Goal: Task Accomplishment & Management: Manage account settings

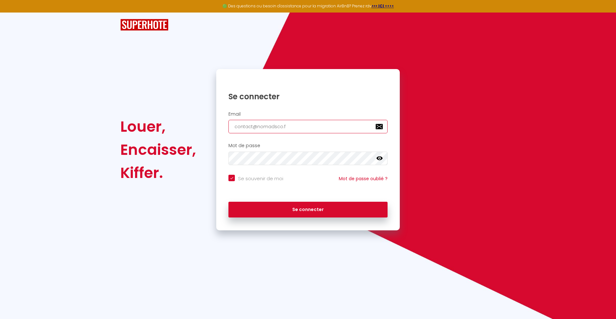
type input "[EMAIL_ADDRESS][DOMAIN_NAME]"
checkbox input "true"
type input "[EMAIL_ADDRESS][DOMAIN_NAME]"
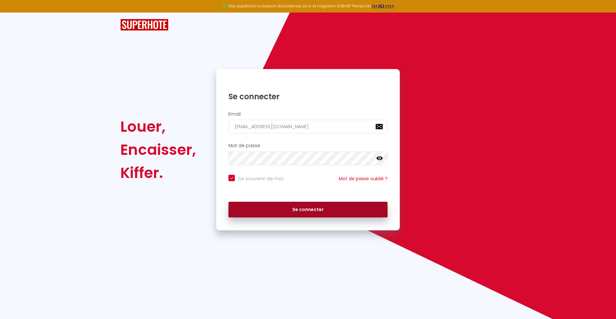
click at [308, 209] on button "Se connecter" at bounding box center [308, 210] width 159 height 16
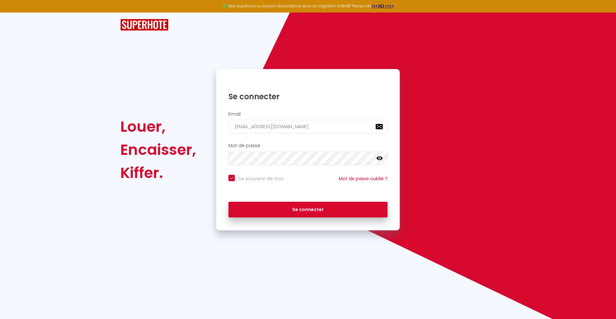
checkbox input "true"
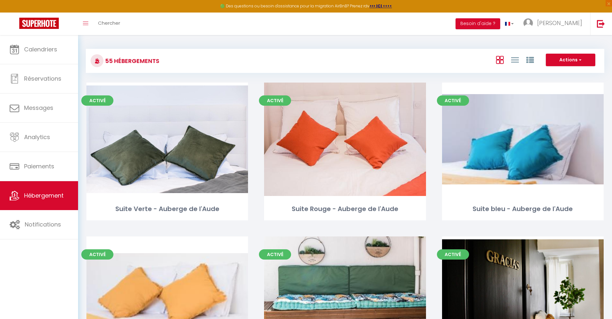
scroll to position [2694, 0]
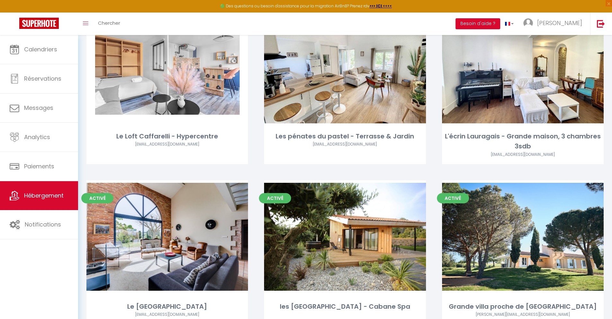
click at [522, 60] on link "Editer" at bounding box center [522, 66] width 39 height 13
select select "3"
select select "2"
select select "1"
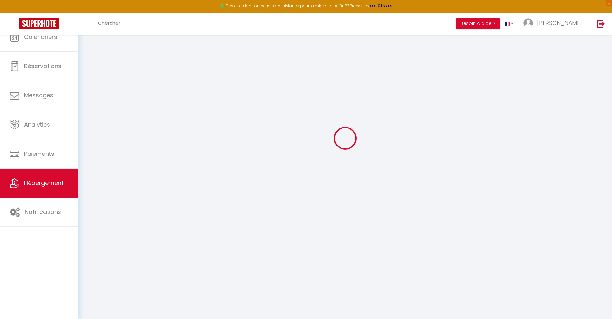
select select
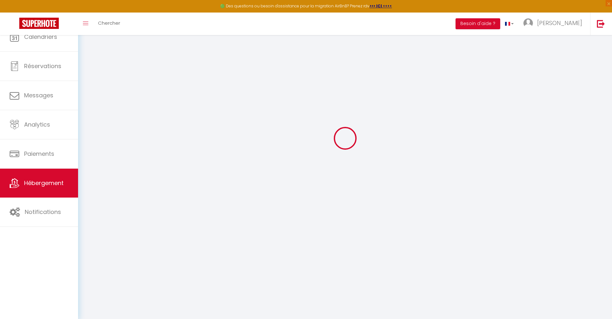
select select
checkbox input "false"
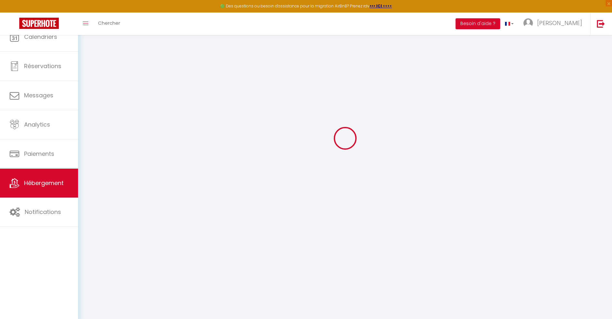
select select "28"
select select
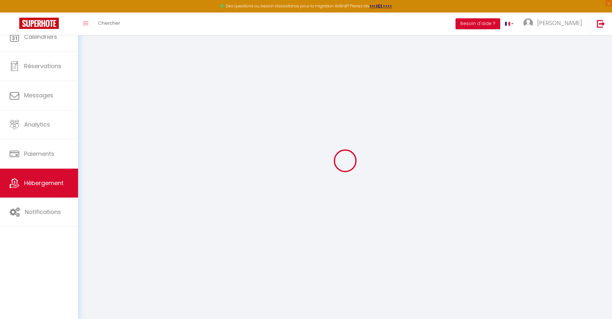
select select
checkbox input "false"
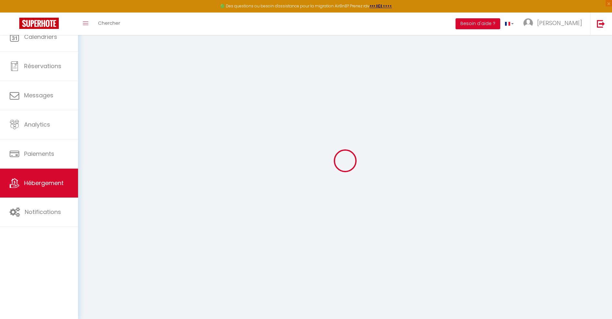
checkbox input "false"
select select
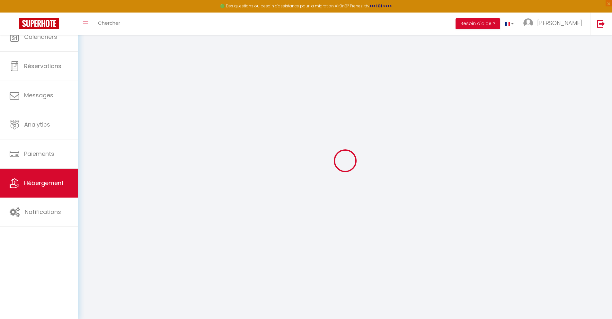
select select
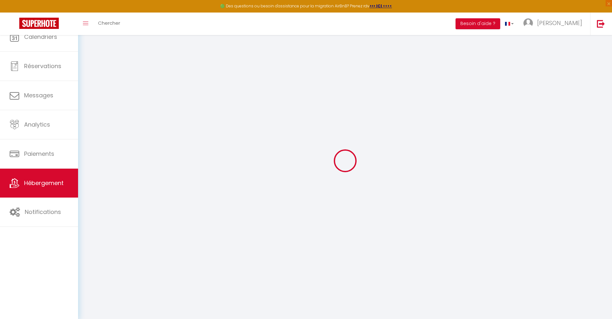
select select
checkbox input "false"
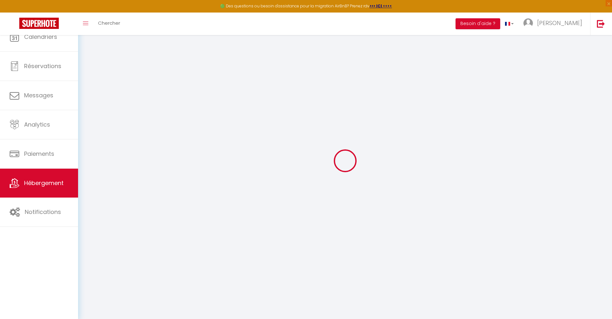
select select
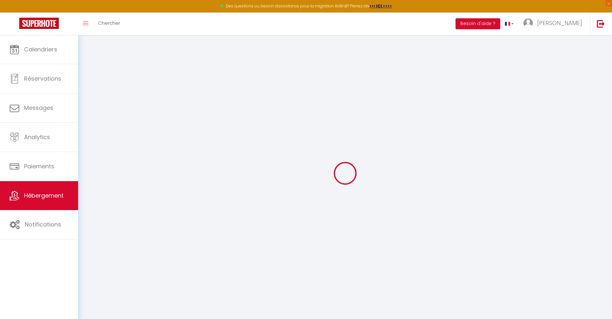
select select
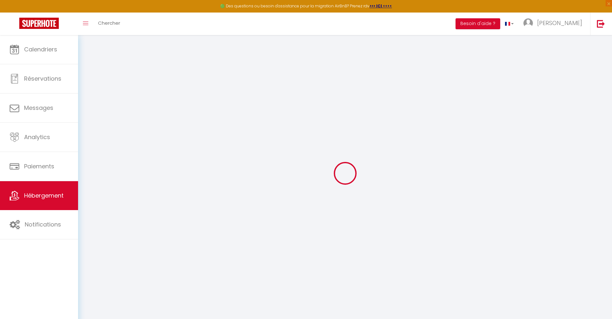
select select
checkbox input "false"
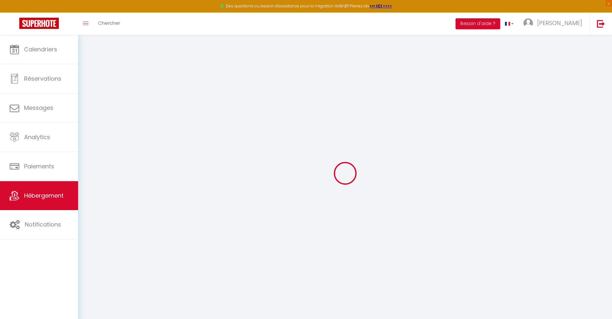
select select
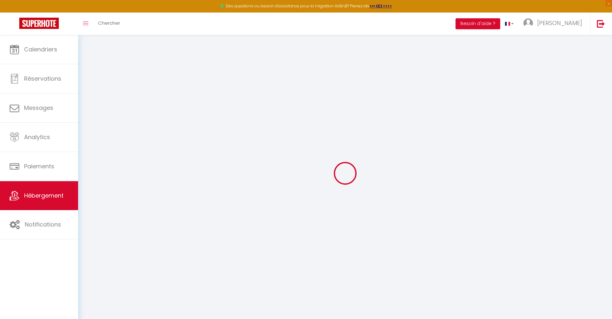
select select
checkbox input "false"
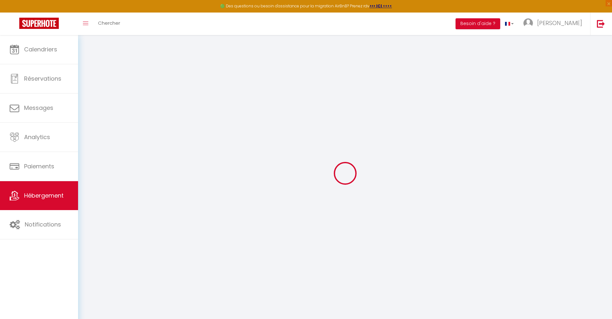
checkbox input "false"
select select
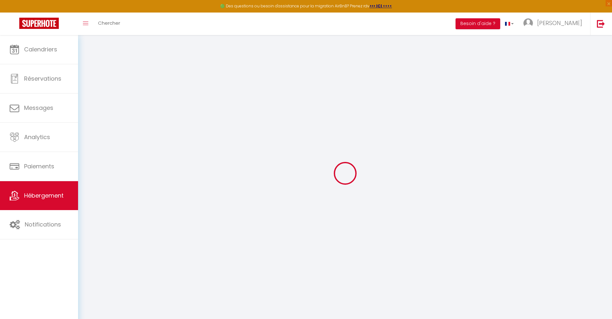
select select
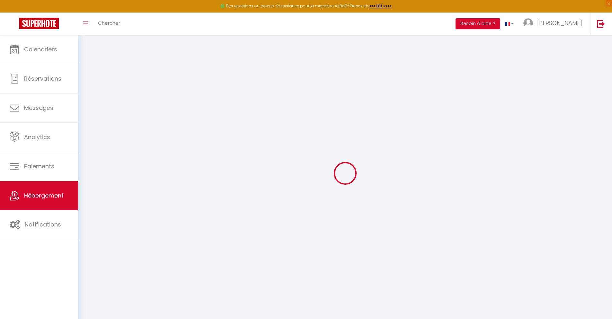
checkbox input "false"
select select
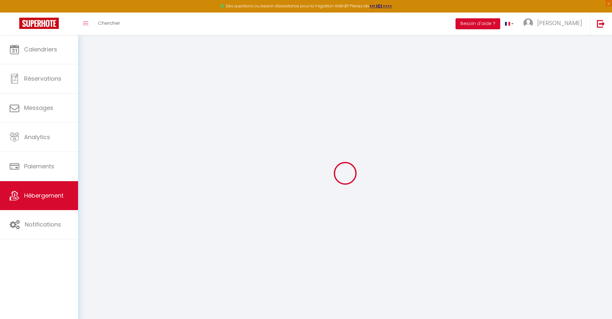
select select
type input "L'écrin Lauragais - Grande maison, 3 chambres 3sdb"
type input "[PERSON_NAME]"
select select "houses"
select select "6"
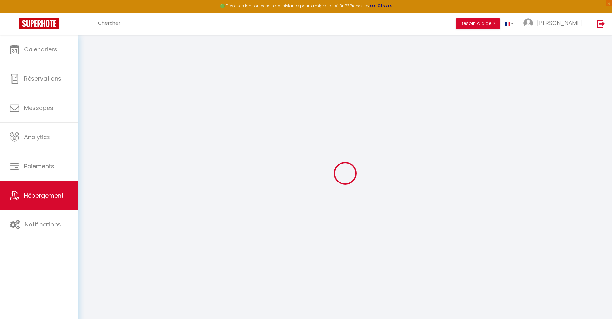
select select "3"
type input "150"
select select
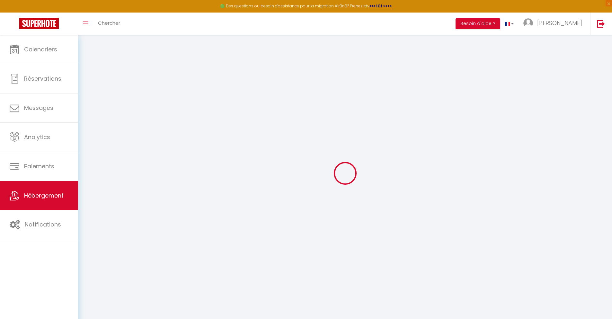
select select
type input "[STREET_ADDRESS]"
type input "31290"
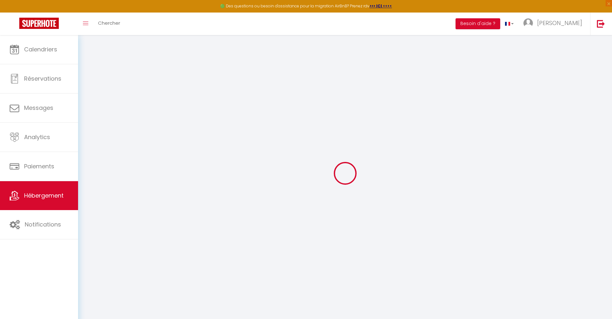
type input "[GEOGRAPHIC_DATA]-de-Lauragais"
type input "[EMAIL_ADDRESS][DOMAIN_NAME]"
select select
checkbox input "false"
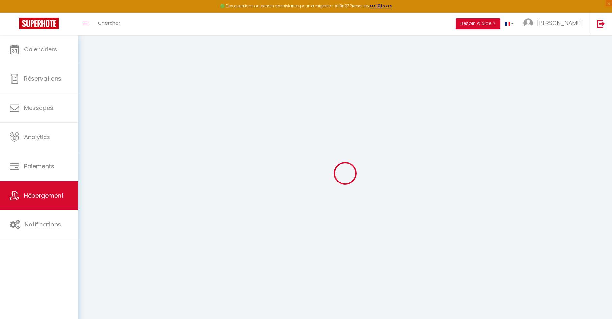
checkbox input "false"
type input "50"
type input "0"
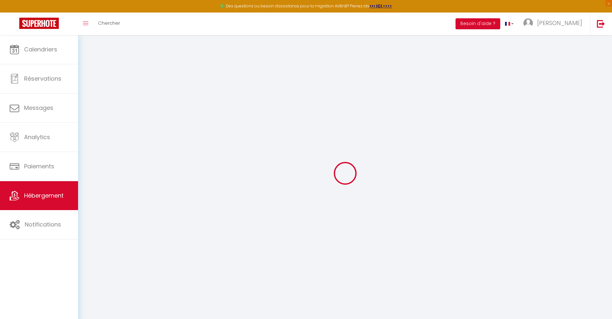
type input "0"
select select
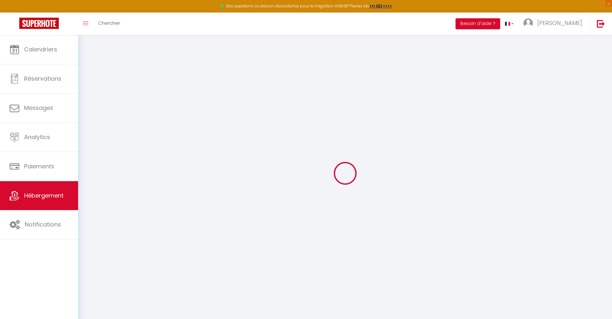
select select
checkbox input "false"
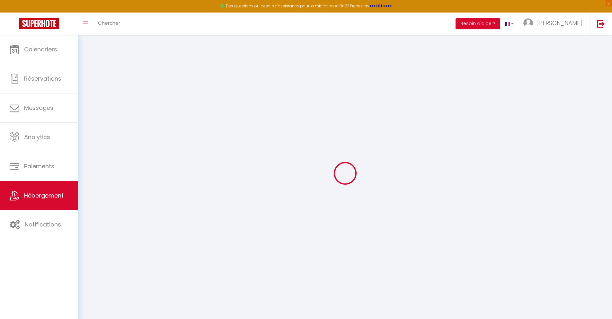
checkbox input "false"
select select
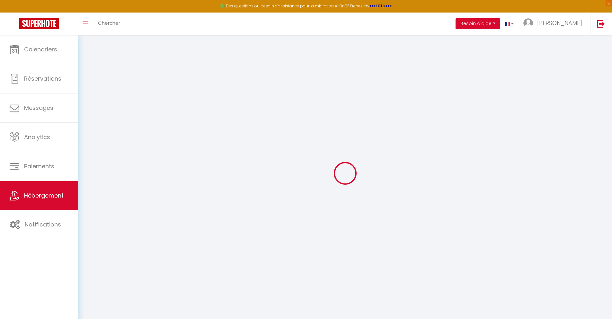
select select
checkbox input "false"
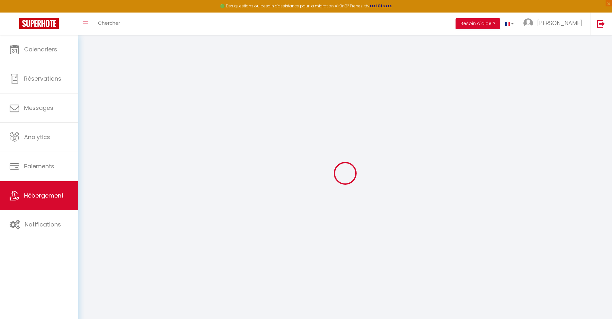
checkbox input "false"
select select "16:00"
select select
select select "11:00"
select select "30"
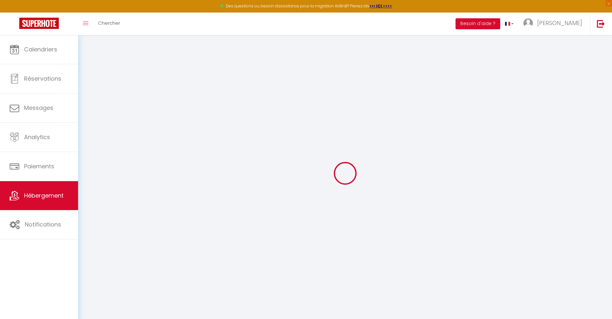
select select "120"
select select
checkbox input "false"
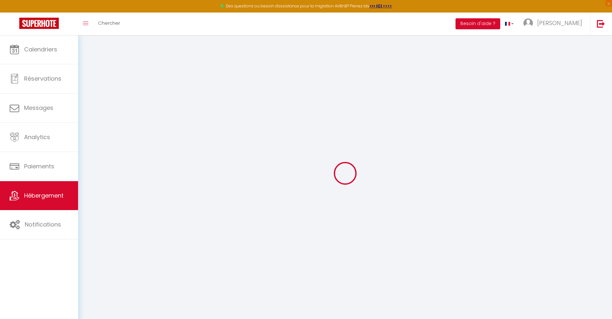
checkbox input "false"
select select
checkbox input "false"
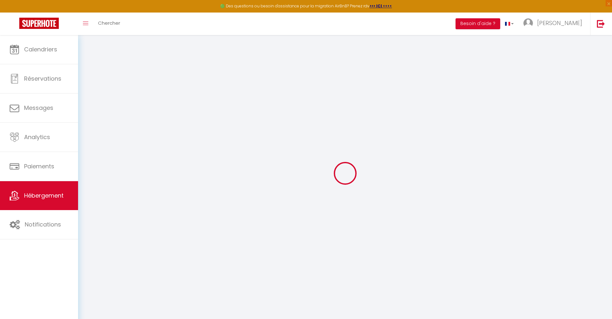
checkbox input "false"
select select
checkbox input "false"
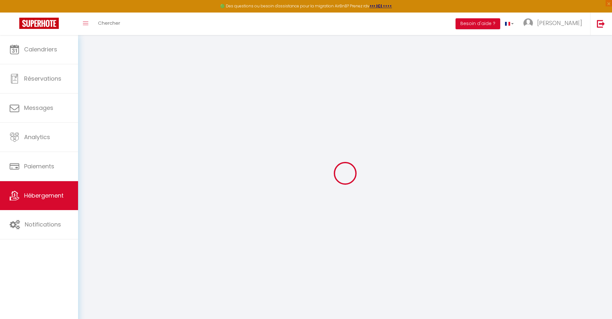
checkbox input "false"
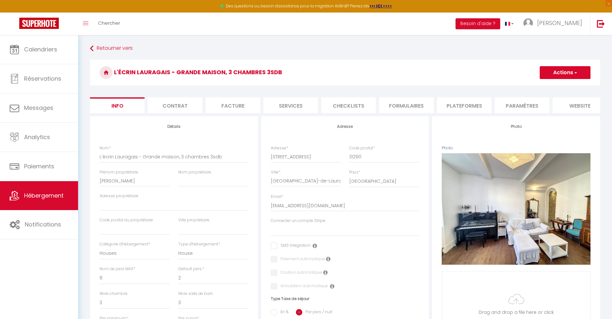
select select
checkbox input "false"
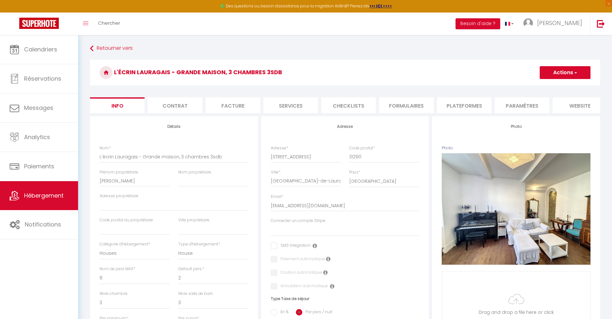
checkbox input "false"
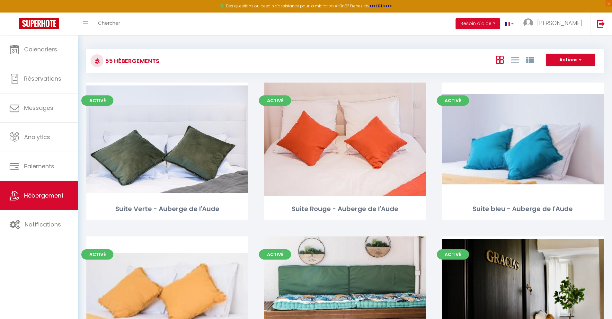
scroll to position [2864, 0]
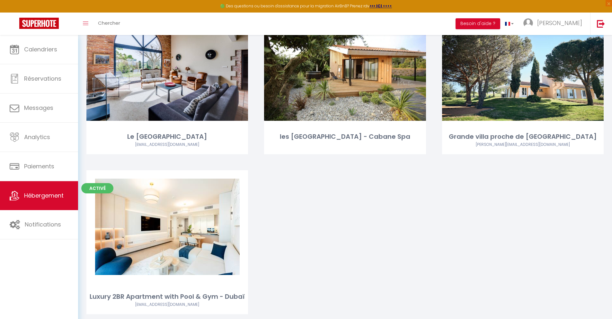
click at [167, 60] on link "Editer" at bounding box center [167, 66] width 39 height 13
select select "3"
select select "2"
select select "1"
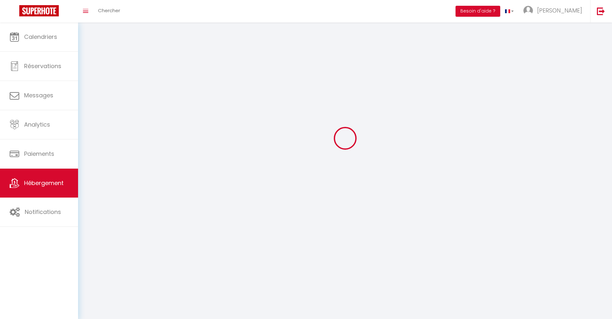
select select
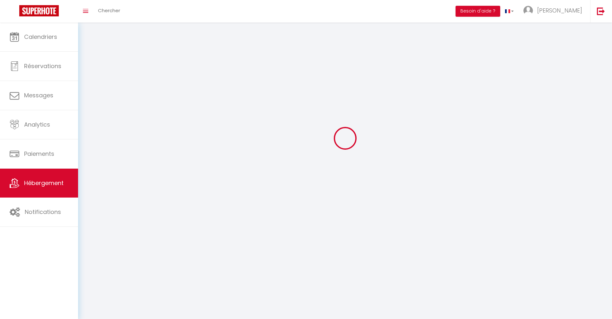
select select
checkbox input "false"
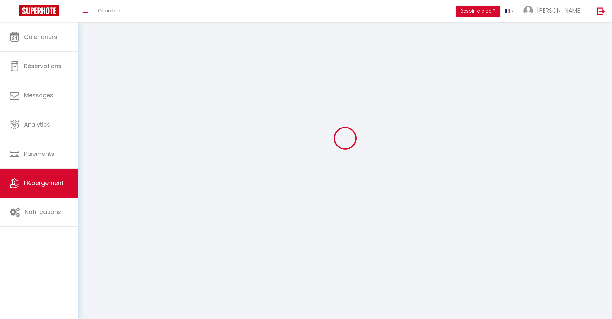
select select
select select "1"
select select "28"
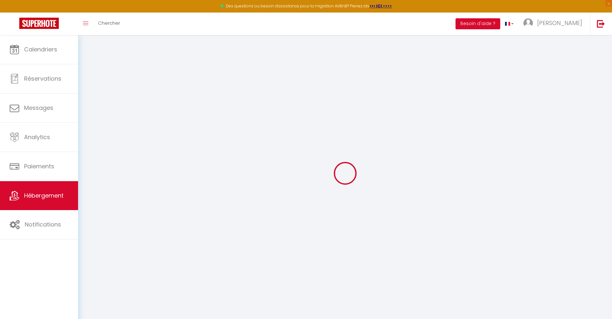
select select
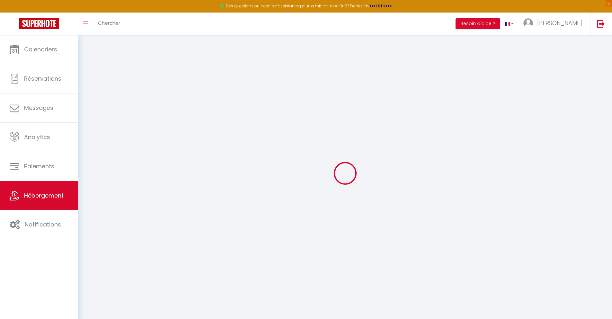
select select
checkbox input "false"
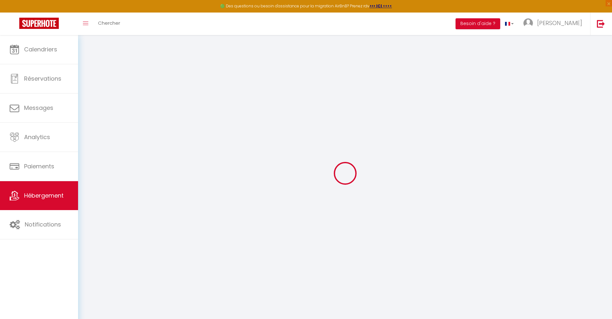
select select
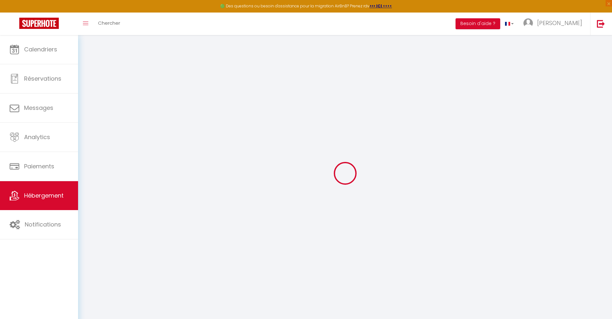
select select
checkbox input "false"
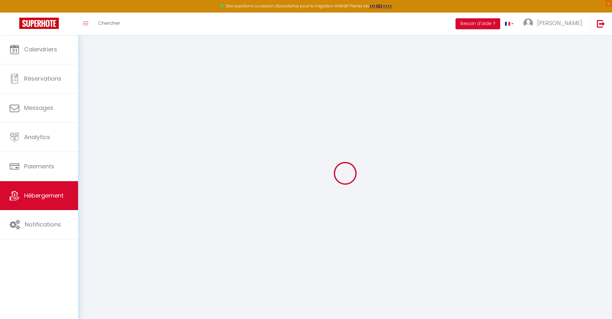
checkbox input "false"
select select
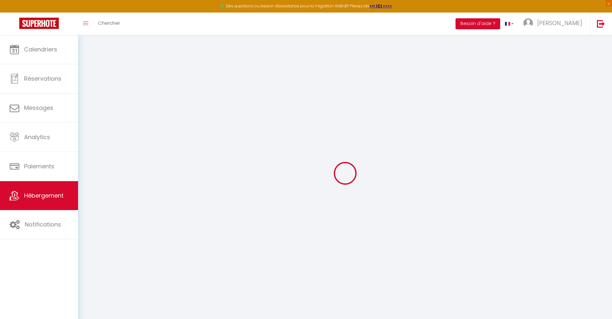
select select
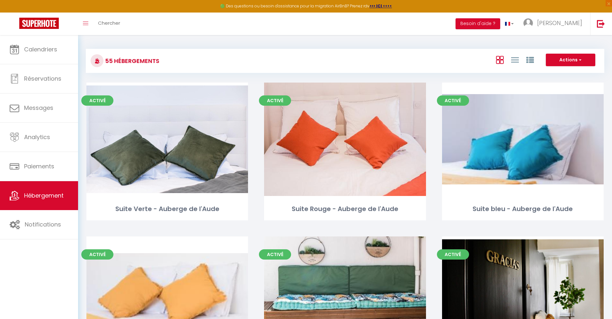
scroll to position [2864, 0]
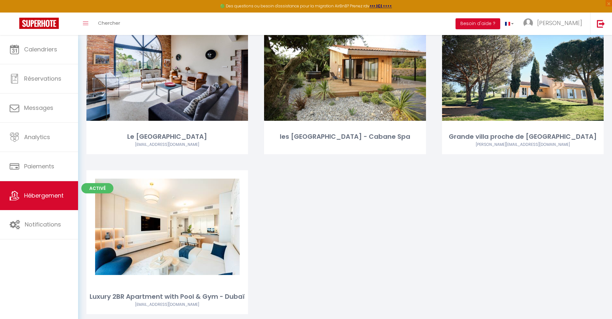
click at [344, 60] on link "Editer" at bounding box center [345, 66] width 39 height 13
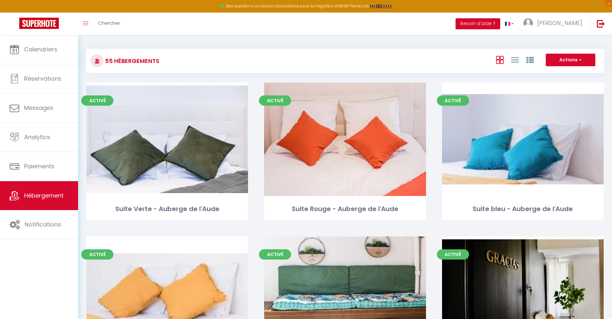
scroll to position [2864, 0]
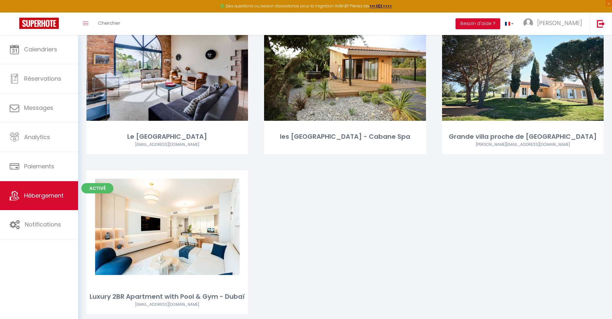
click at [522, 60] on link "Editer" at bounding box center [522, 66] width 39 height 13
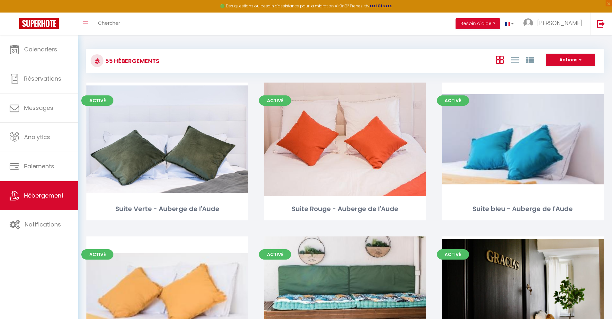
scroll to position [2873, 0]
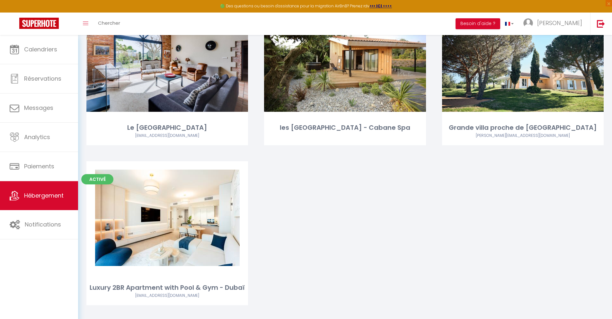
click at [167, 211] on link "Editer" at bounding box center [167, 217] width 39 height 13
